Goal: Find specific page/section: Find specific page/section

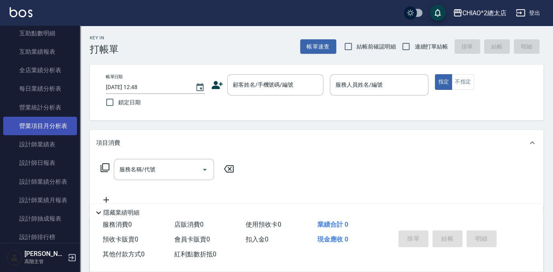
scroll to position [328, 0]
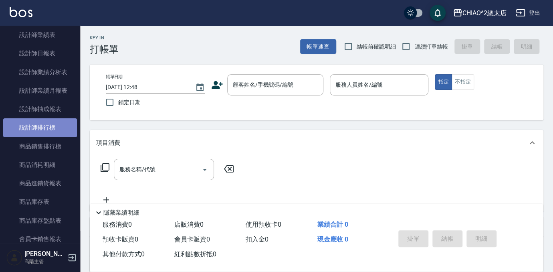
click at [52, 120] on link "設計師排行榜" at bounding box center [40, 127] width 74 height 18
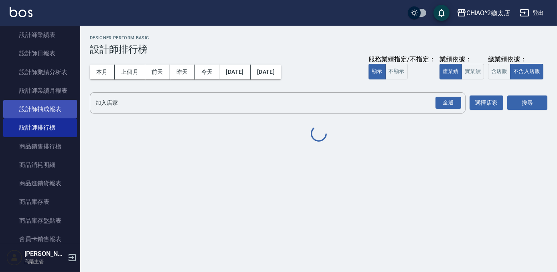
click at [52, 112] on link "設計師抽成報表" at bounding box center [40, 109] width 74 height 18
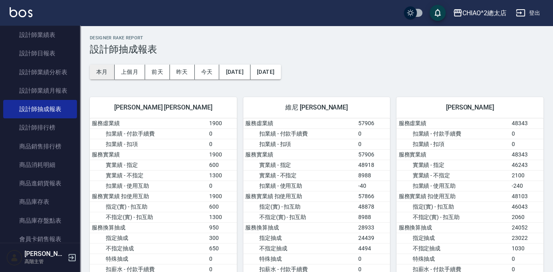
click at [103, 69] on button "本月" at bounding box center [102, 72] width 25 height 15
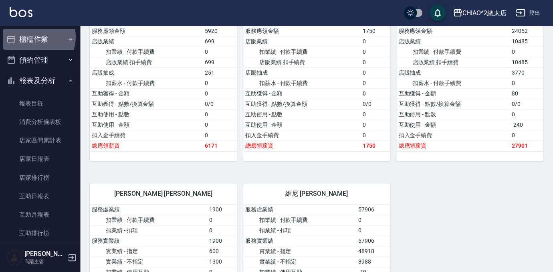
click at [34, 37] on button "櫃檯作業" at bounding box center [40, 39] width 74 height 21
